Goal: Transaction & Acquisition: Purchase product/service

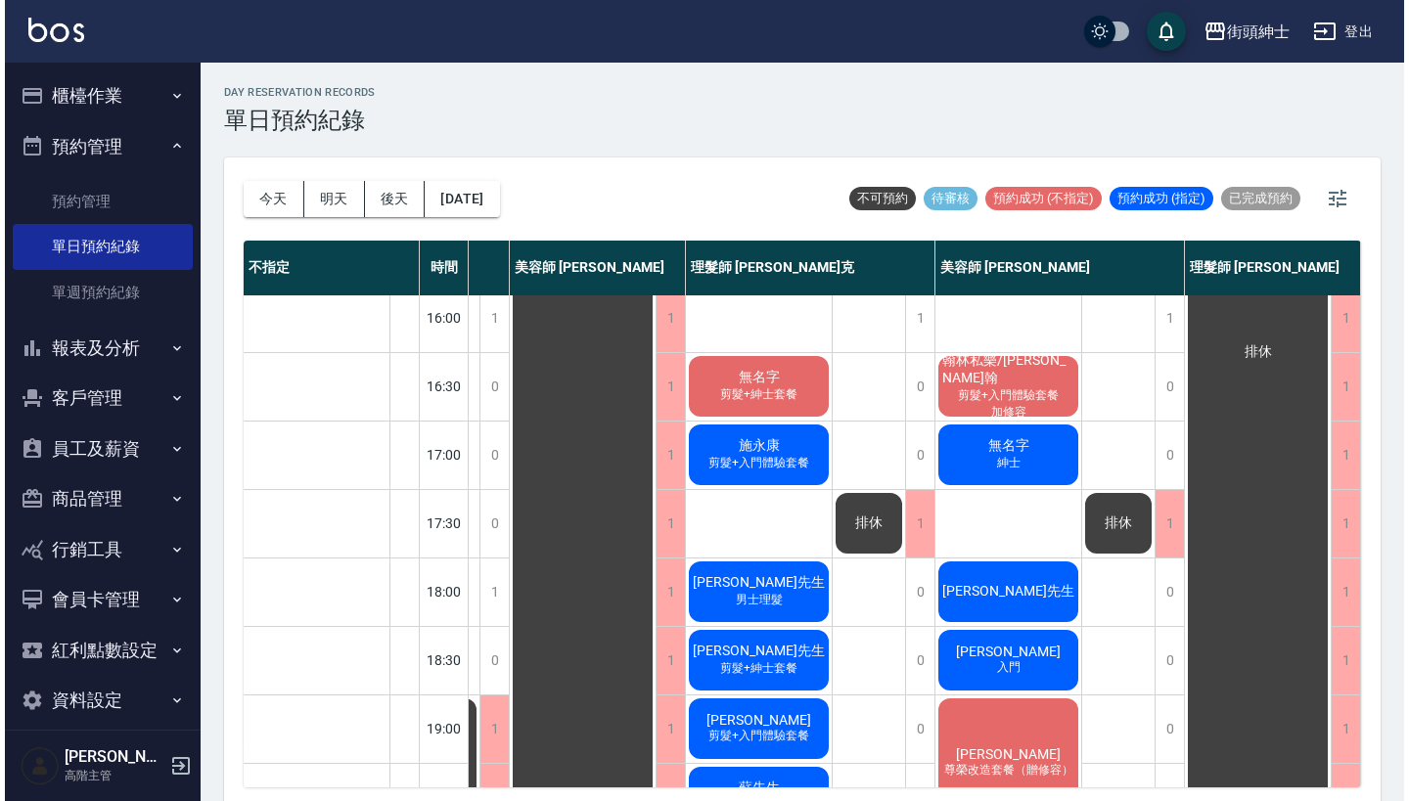
scroll to position [697, 218]
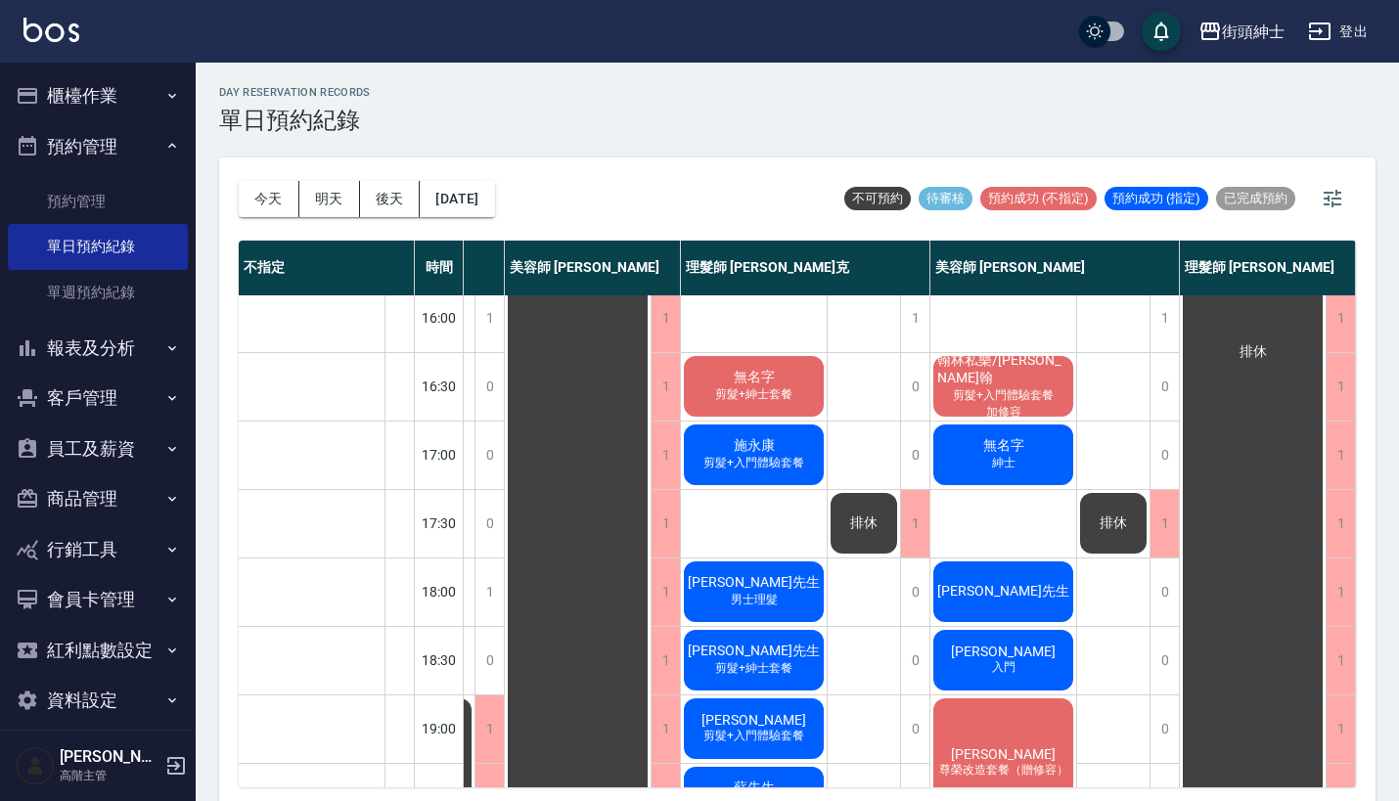
click at [1000, 451] on span "無名字" at bounding box center [1004, 446] width 49 height 18
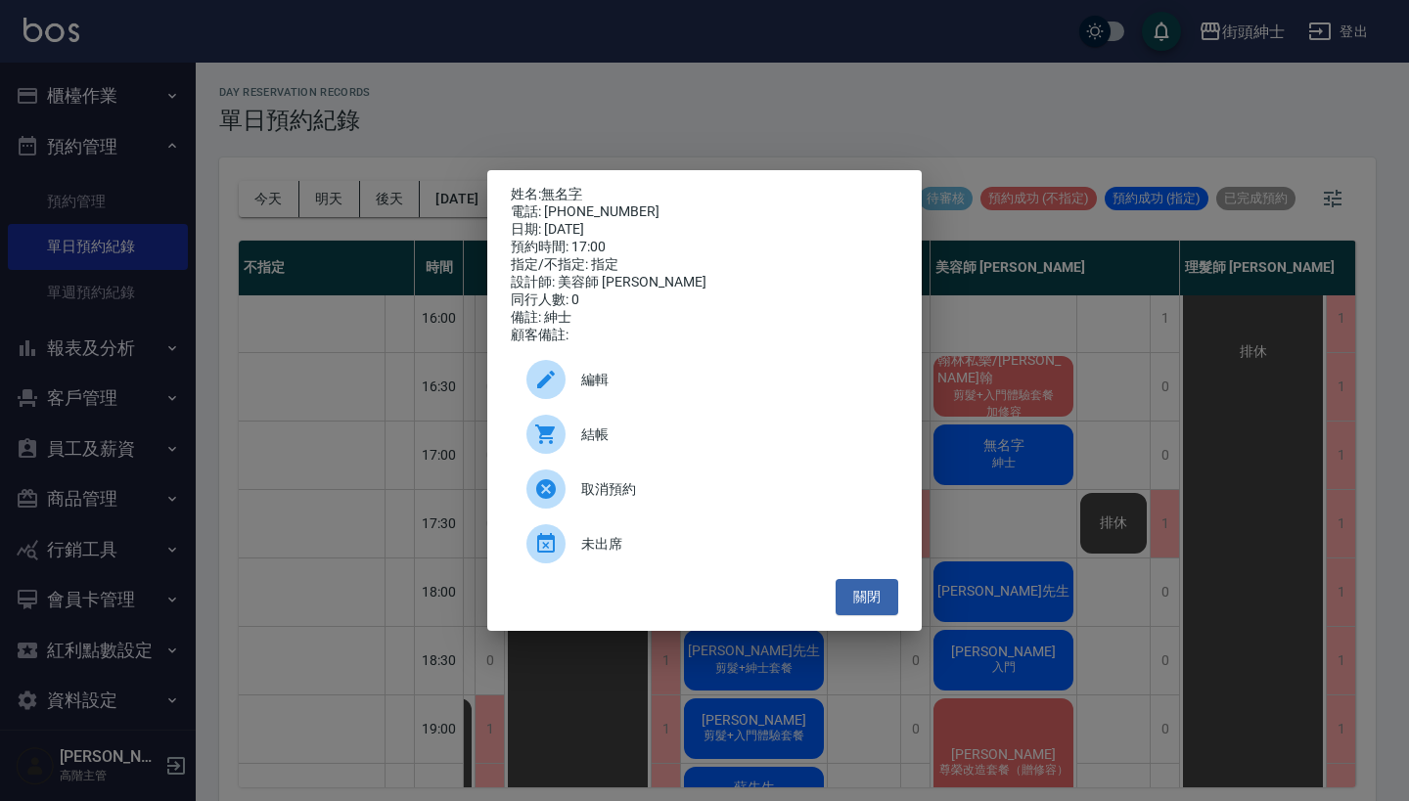
click at [667, 441] on span "結帳" at bounding box center [731, 435] width 301 height 21
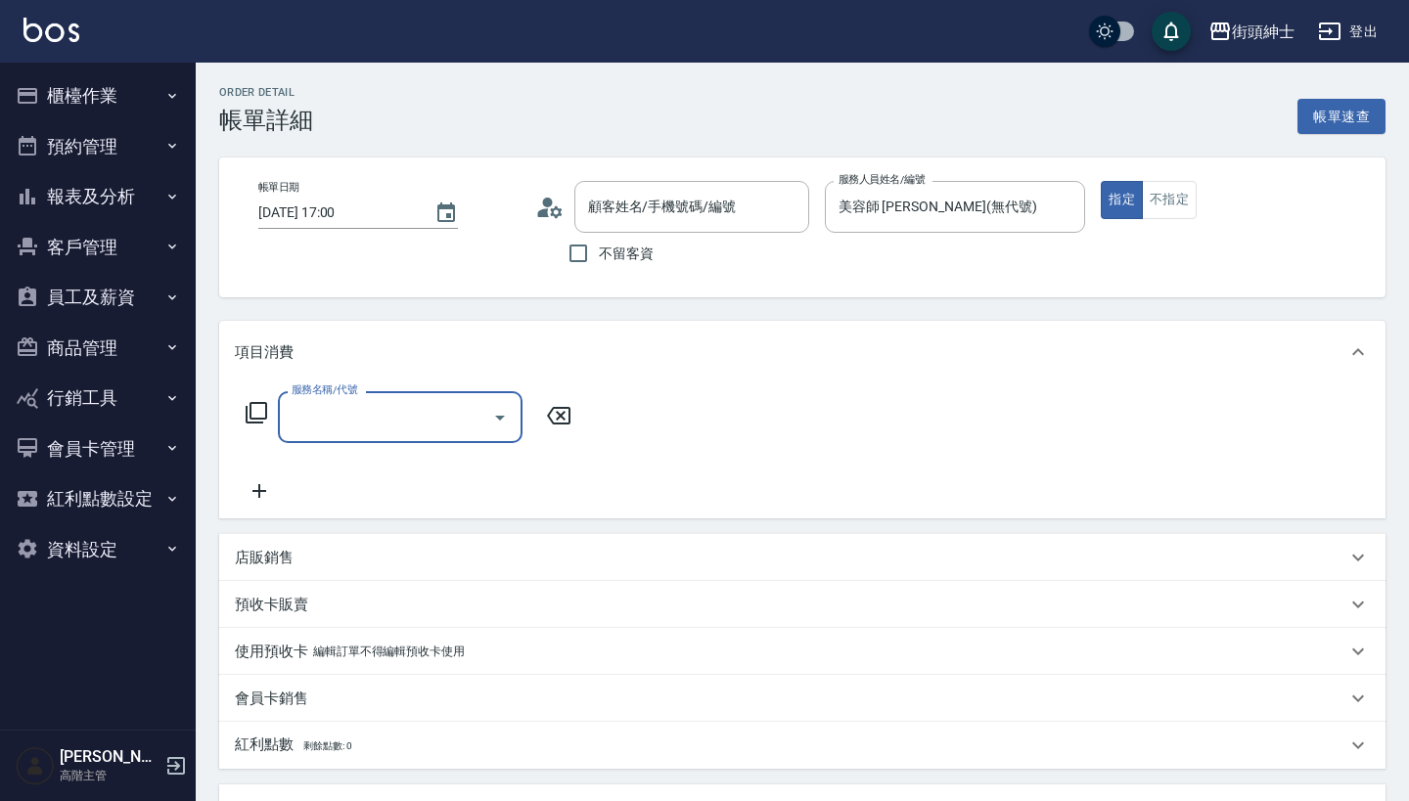
type input "無名字/0908531013/null"
click at [449, 418] on input "服務名稱/代號" at bounding box center [386, 417] width 198 height 34
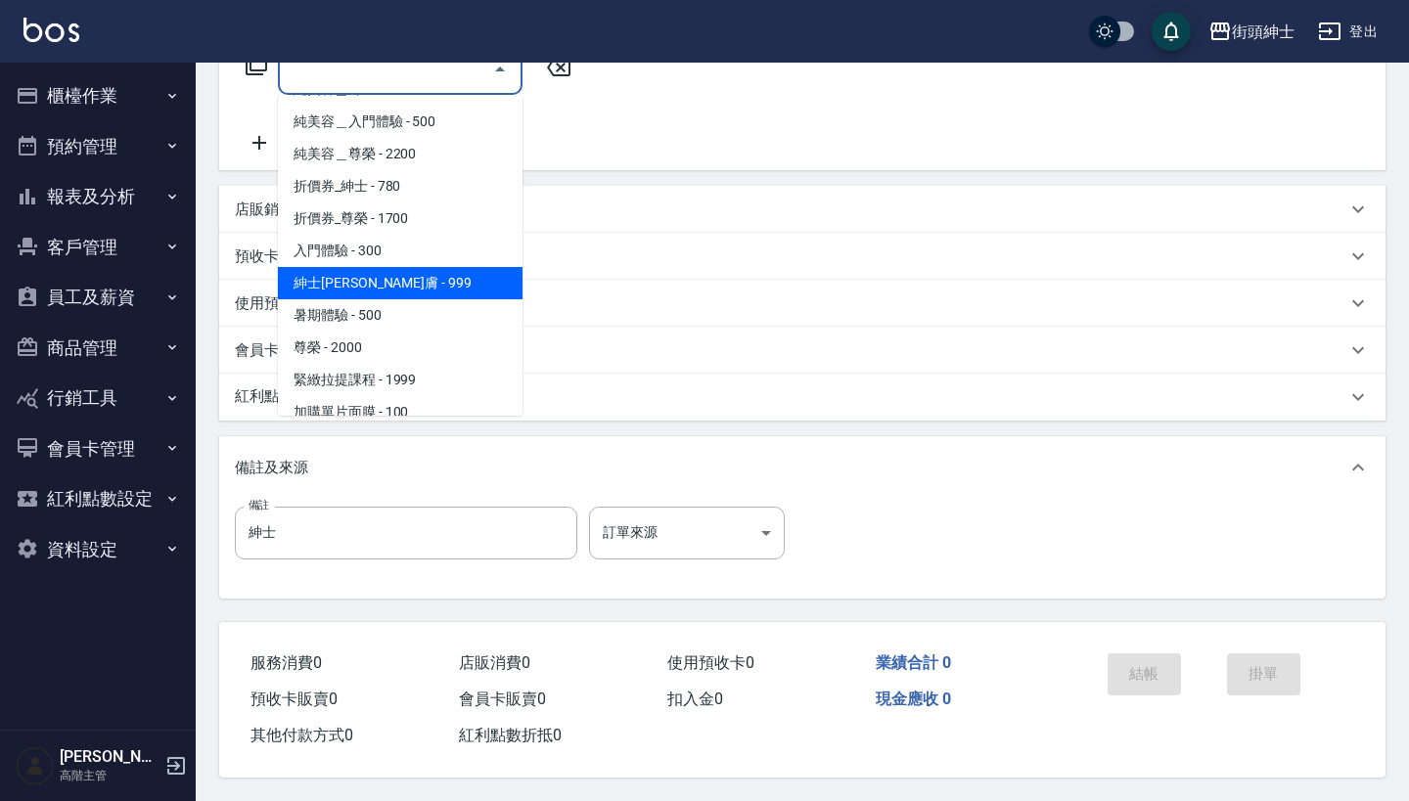
scroll to position [31, 0]
click at [460, 271] on span "紳士全效煥膚 - 999" at bounding box center [400, 281] width 245 height 32
type input "紳士全效煥膚"
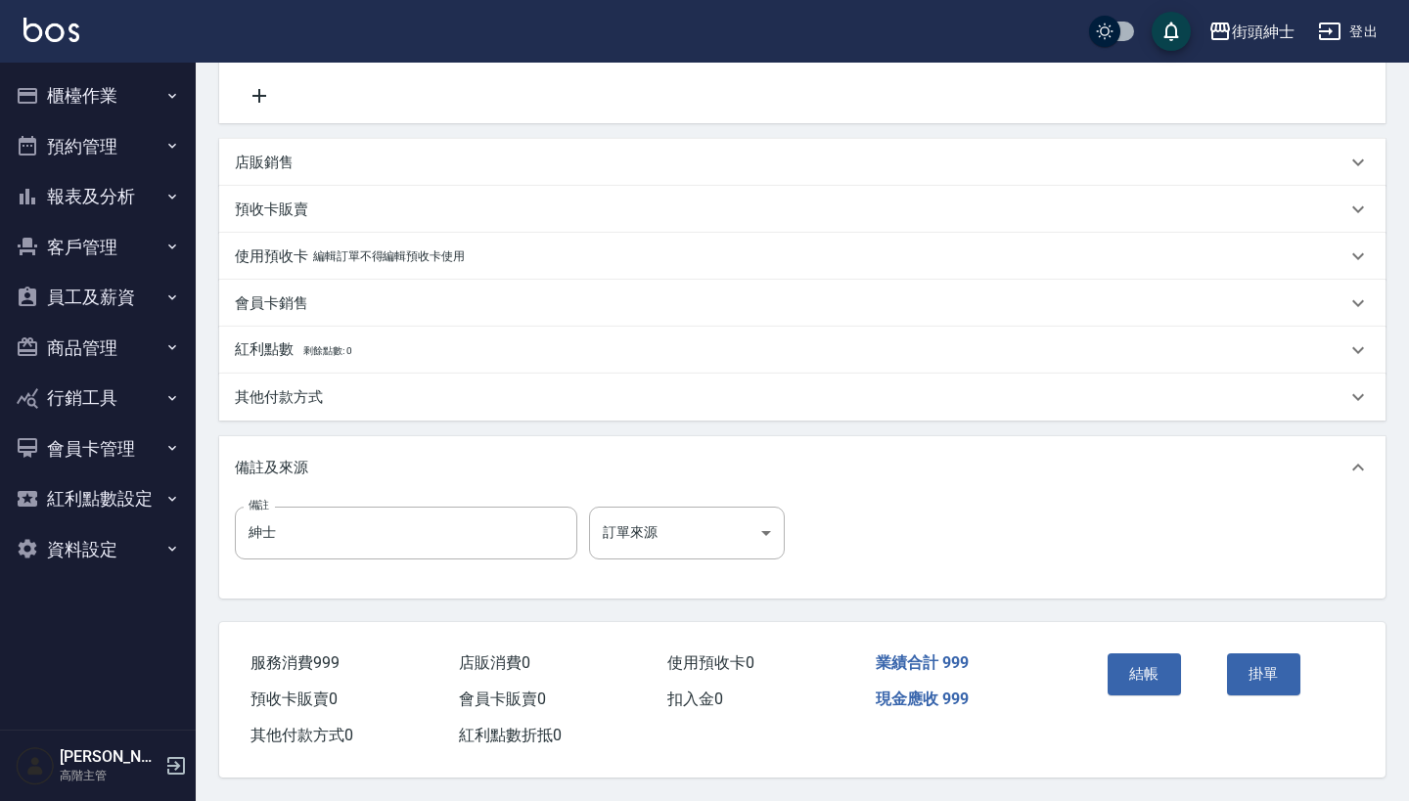
scroll to position [405, 0]
click at [1153, 684] on button "結帳" at bounding box center [1144, 674] width 73 height 41
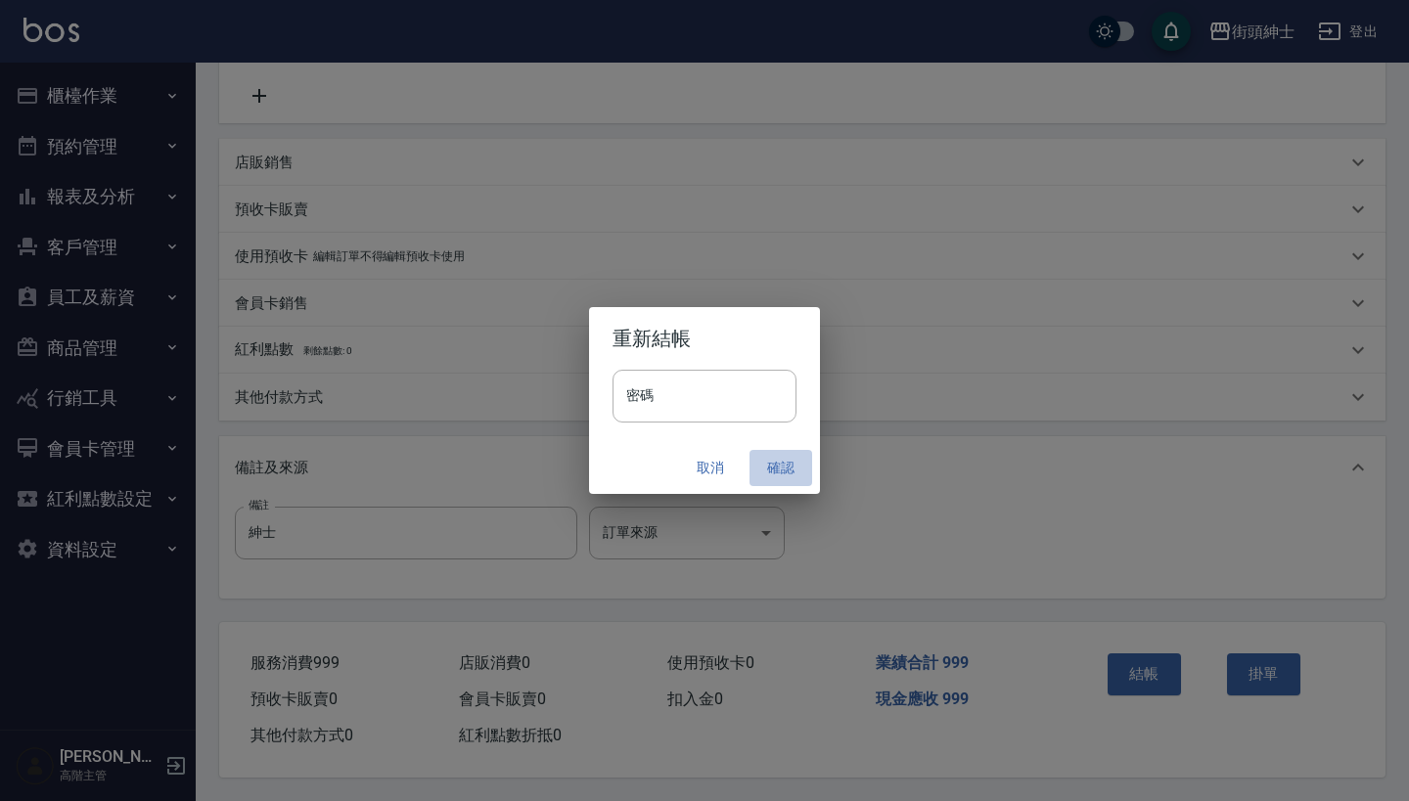
click at [772, 467] on button "確認" at bounding box center [781, 468] width 63 height 36
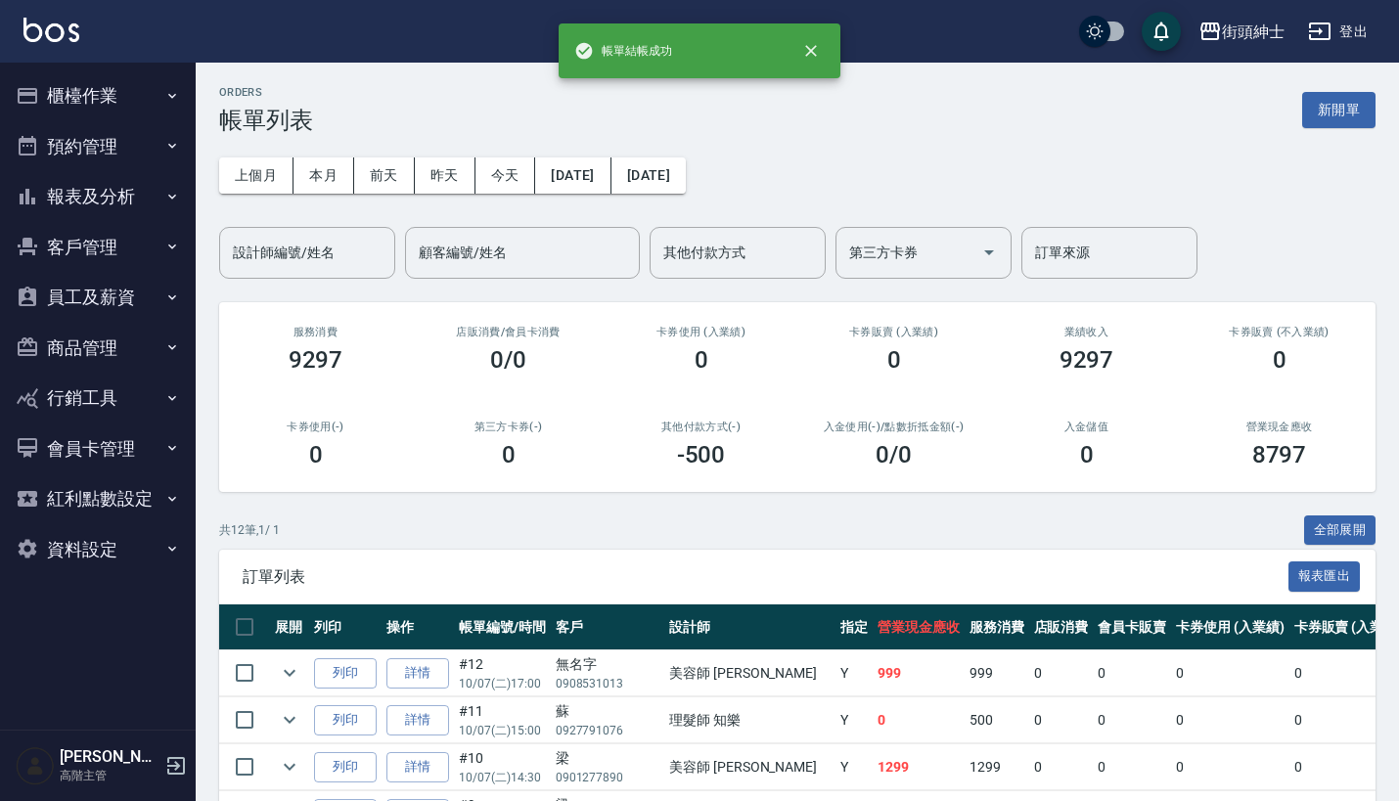
click at [144, 153] on button "預約管理" at bounding box center [98, 146] width 180 height 51
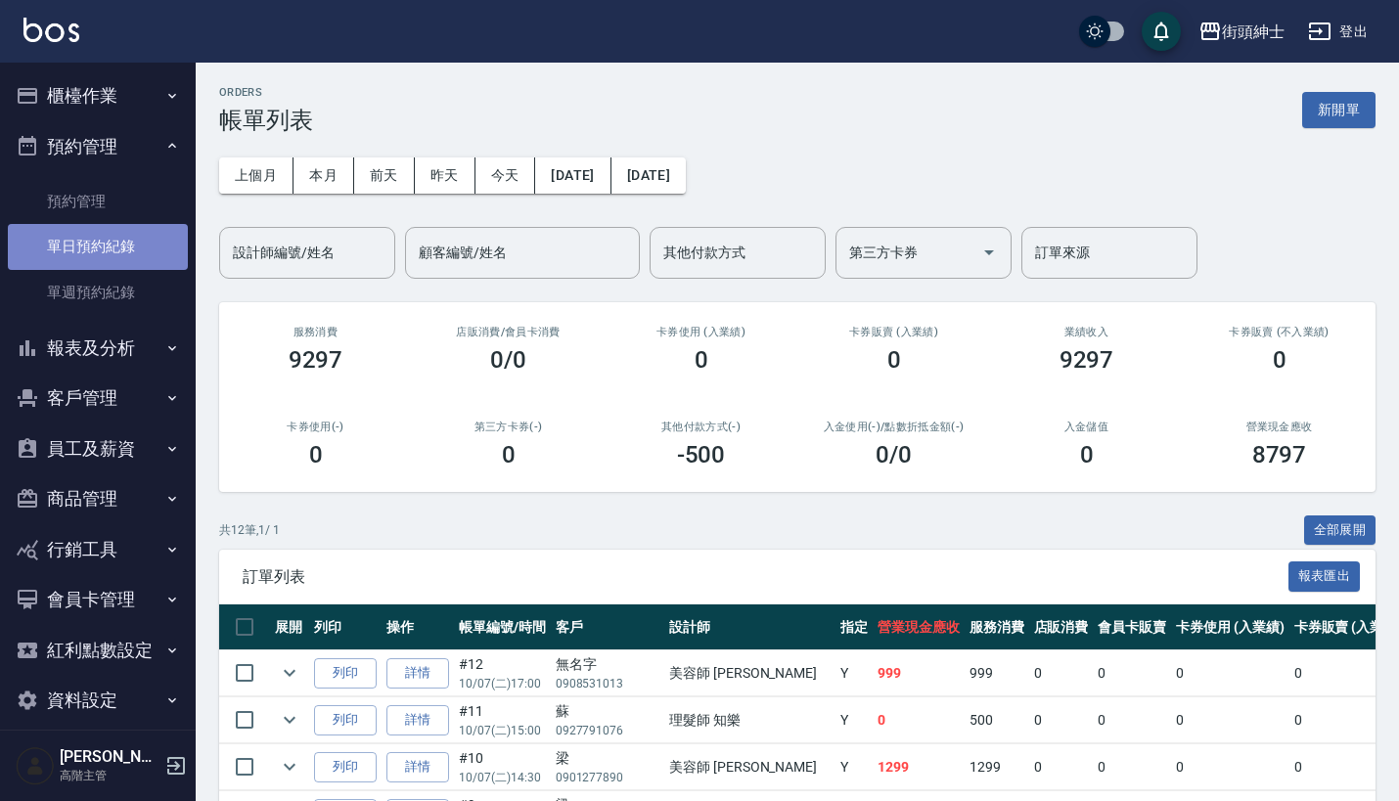
click at [143, 243] on link "單日預約紀錄" at bounding box center [98, 246] width 180 height 45
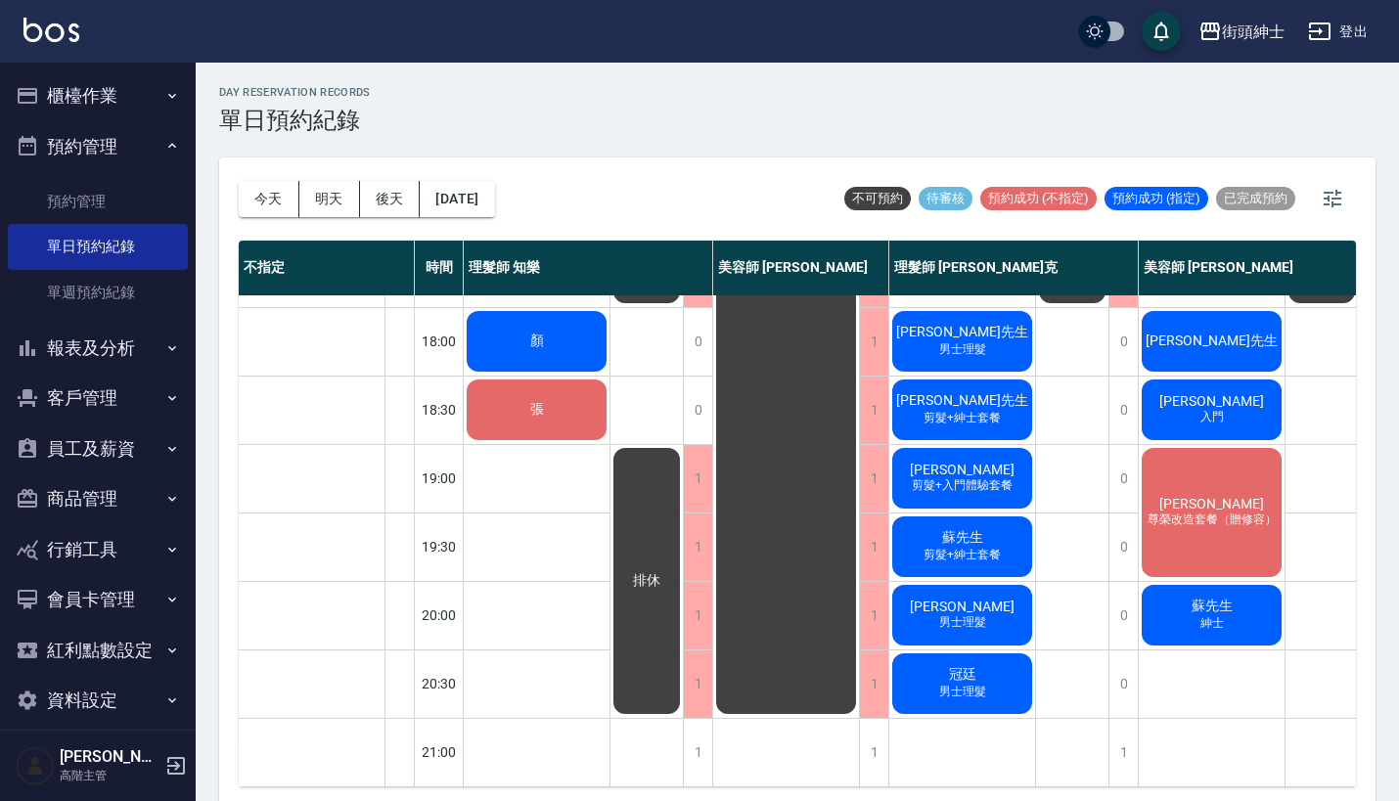
scroll to position [963, 0]
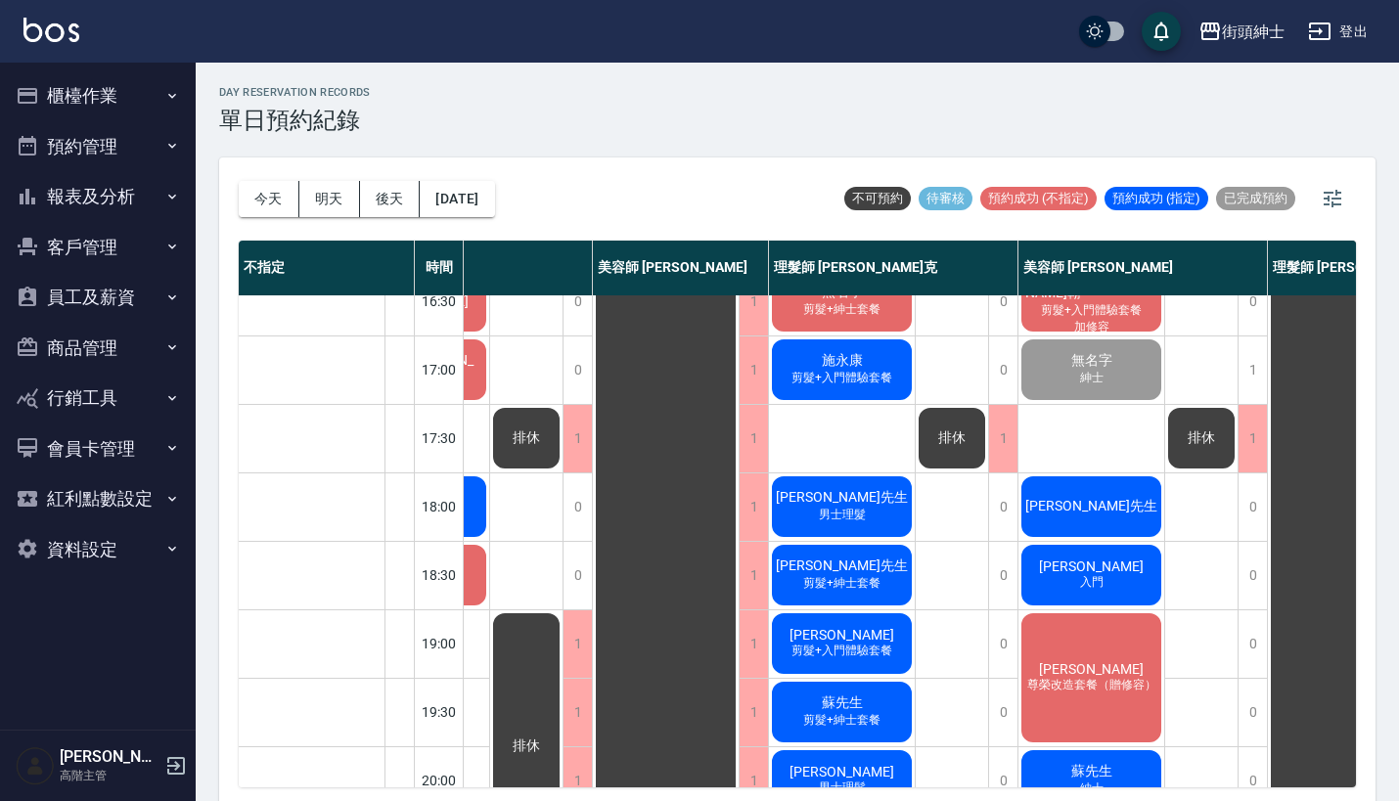
scroll to position [785, 120]
